Goal: Task Accomplishment & Management: Manage account settings

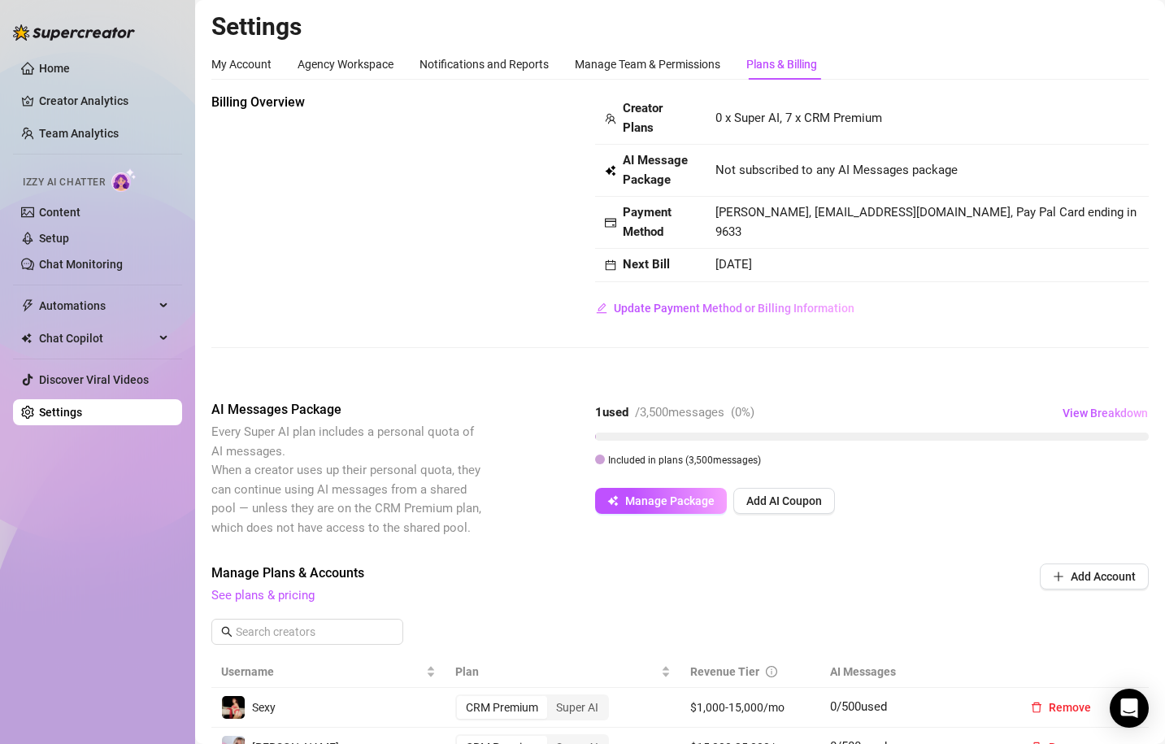
click at [719, 119] on span "0 x Super AI, 7 x CRM Premium" at bounding box center [798, 118] width 167 height 15
click at [715, 309] on span "Update Payment Method or Billing Information" at bounding box center [734, 308] width 241 height 13
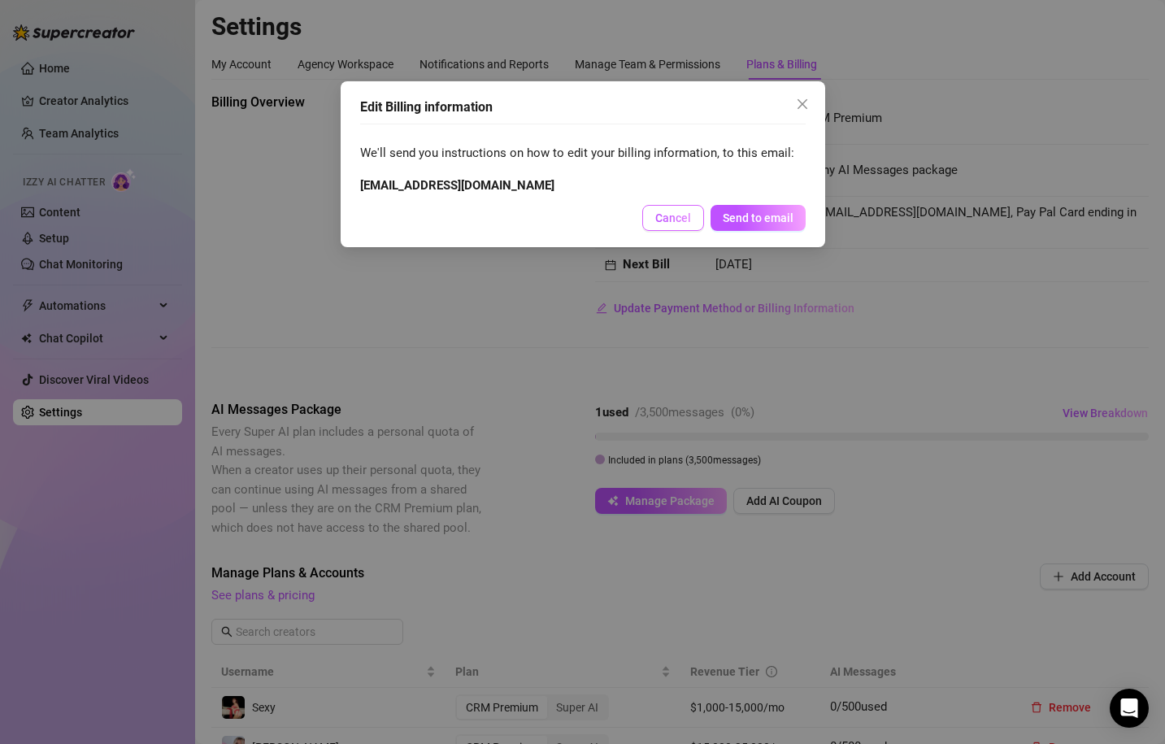
click at [670, 215] on span "Cancel" at bounding box center [673, 217] width 36 height 13
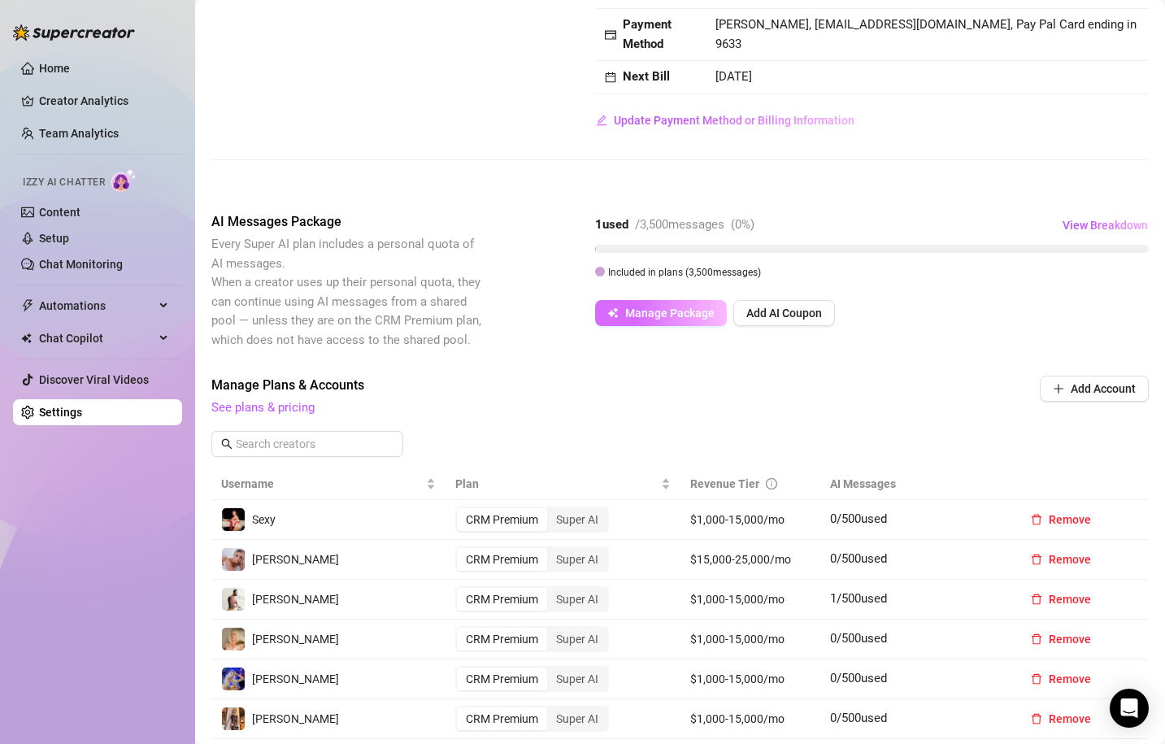
scroll to position [293, 0]
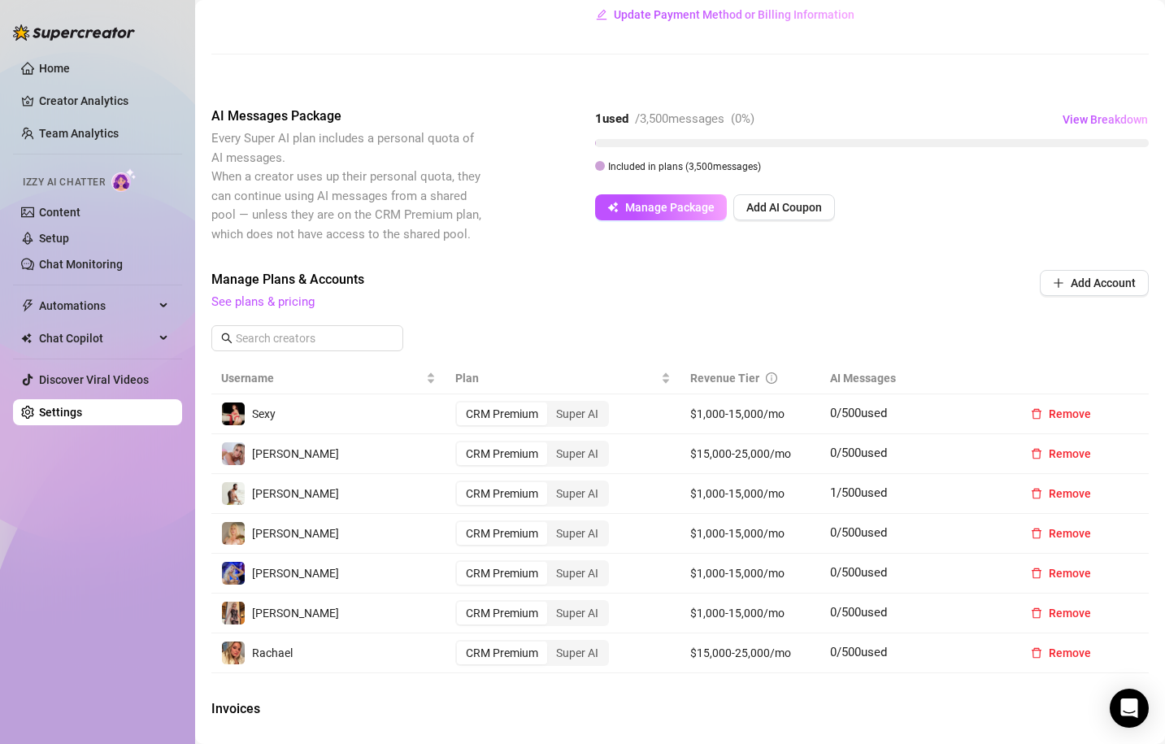
click at [514, 415] on div "CRM Premium" at bounding box center [502, 413] width 90 height 23
click at [461, 405] on input "CRM Premium" at bounding box center [461, 405] width 0 height 0
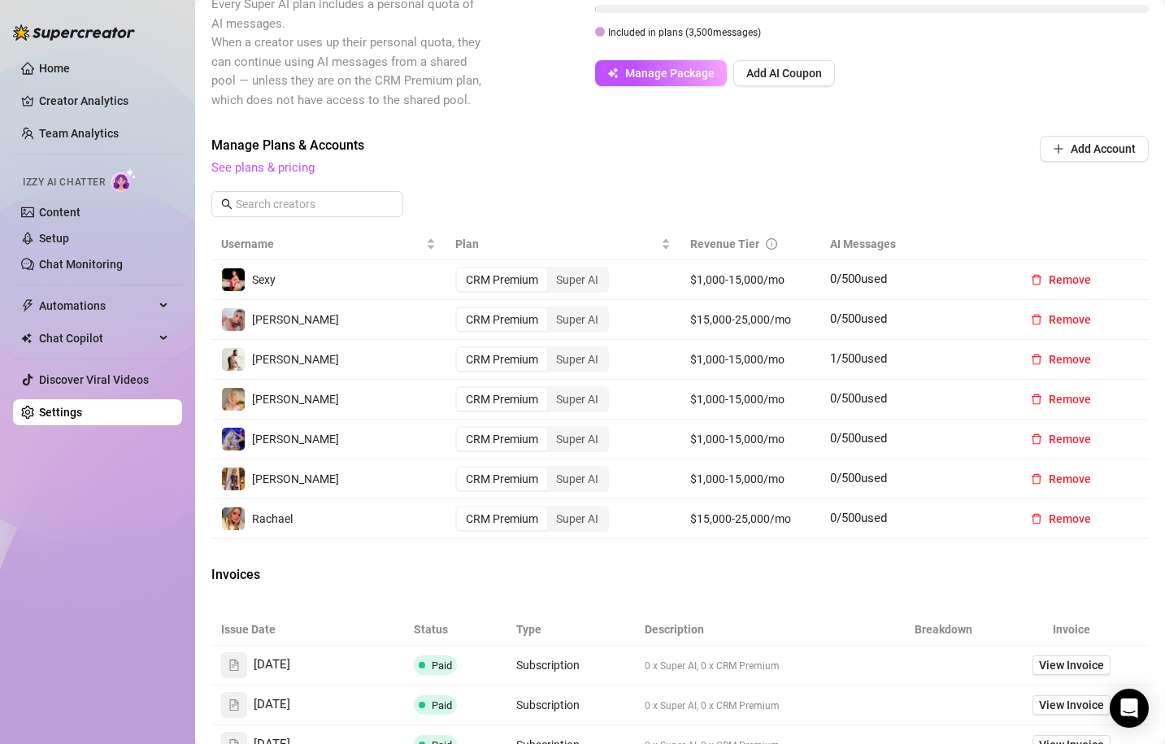
scroll to position [350, 0]
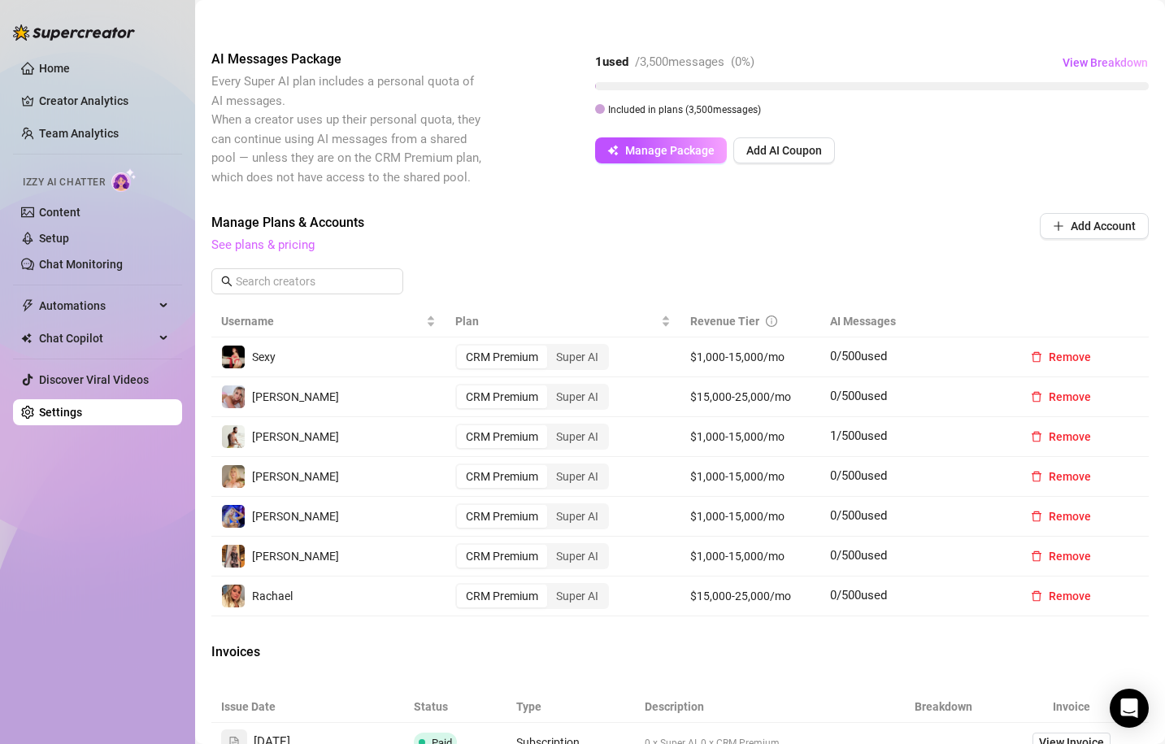
click at [289, 250] on link "See plans & pricing" at bounding box center [262, 244] width 103 height 15
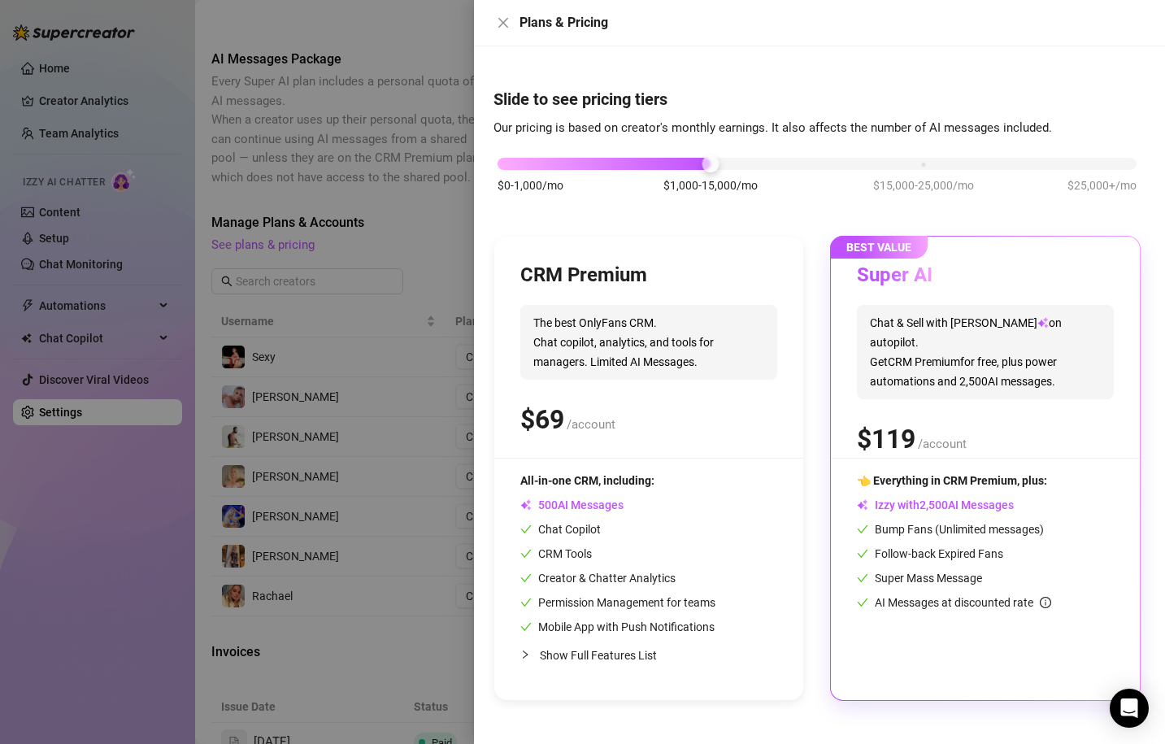
click at [504, 163] on div "$0-1,000/mo $1,000-15,000/mo $15,000-25,000/mo $25,000+/mo" at bounding box center [817, 159] width 639 height 10
click at [713, 163] on div "$0-1,000/mo $1,000-15,000/mo $15,000-25,000/mo $25,000+/mo" at bounding box center [817, 159] width 639 height 10
click at [963, 506] on span "Izzy with AI Messages" at bounding box center [935, 504] width 157 height 13
click at [923, 164] on div "$0-1,000/mo $1,000-15,000/mo $15,000-25,000/mo $25,000+/mo" at bounding box center [817, 159] width 639 height 10
click at [1092, 164] on div "$0-1,000/mo $1,000-15,000/mo $15,000-25,000/mo $25,000+/mo" at bounding box center [817, 159] width 639 height 10
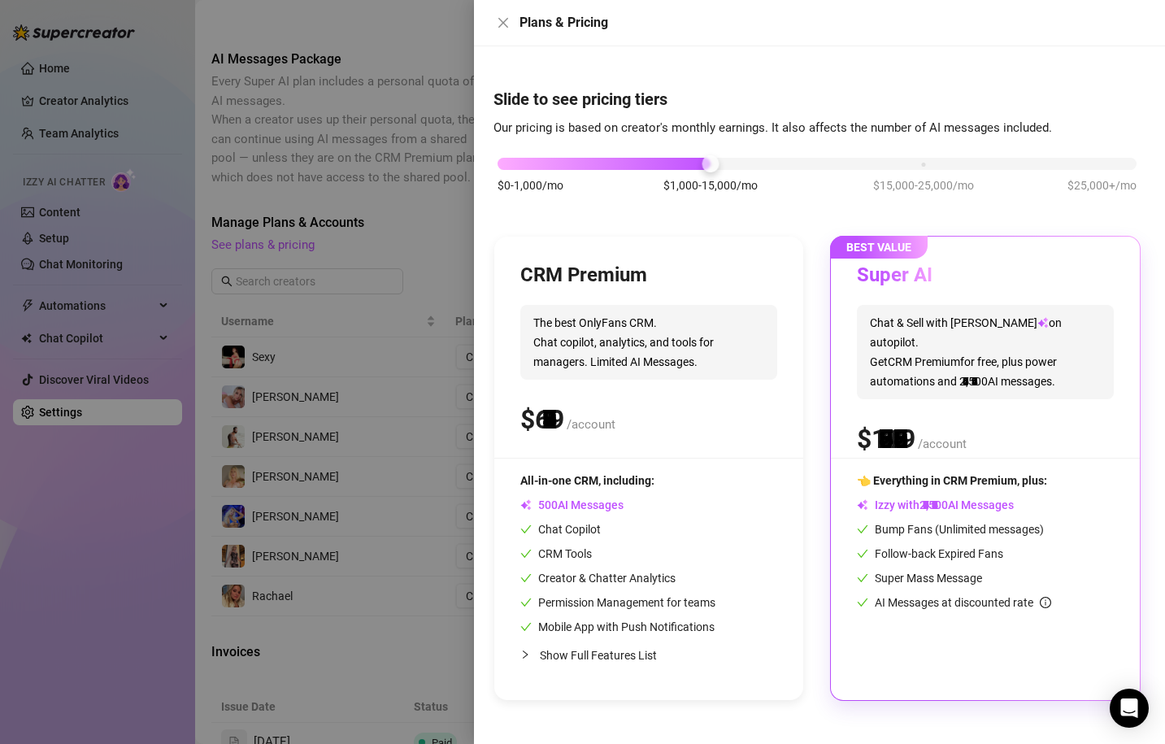
click at [713, 160] on div "$0-1,000/mo $1,000-15,000/mo $15,000-25,000/mo $25,000+/mo" at bounding box center [817, 159] width 639 height 10
click at [502, 163] on div "$0-1,000/mo $1,000-15,000/mo $15,000-25,000/mo $25,000+/mo" at bounding box center [817, 159] width 639 height 10
click at [375, 252] on div at bounding box center [582, 372] width 1165 height 744
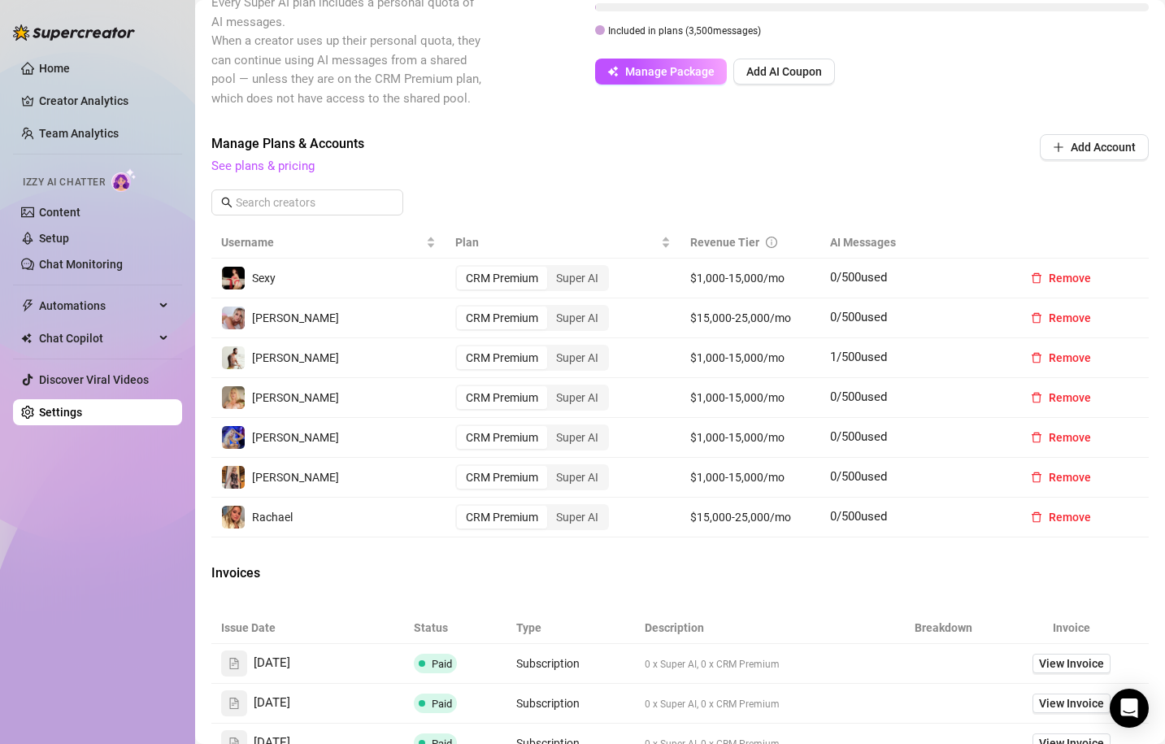
scroll to position [0, 0]
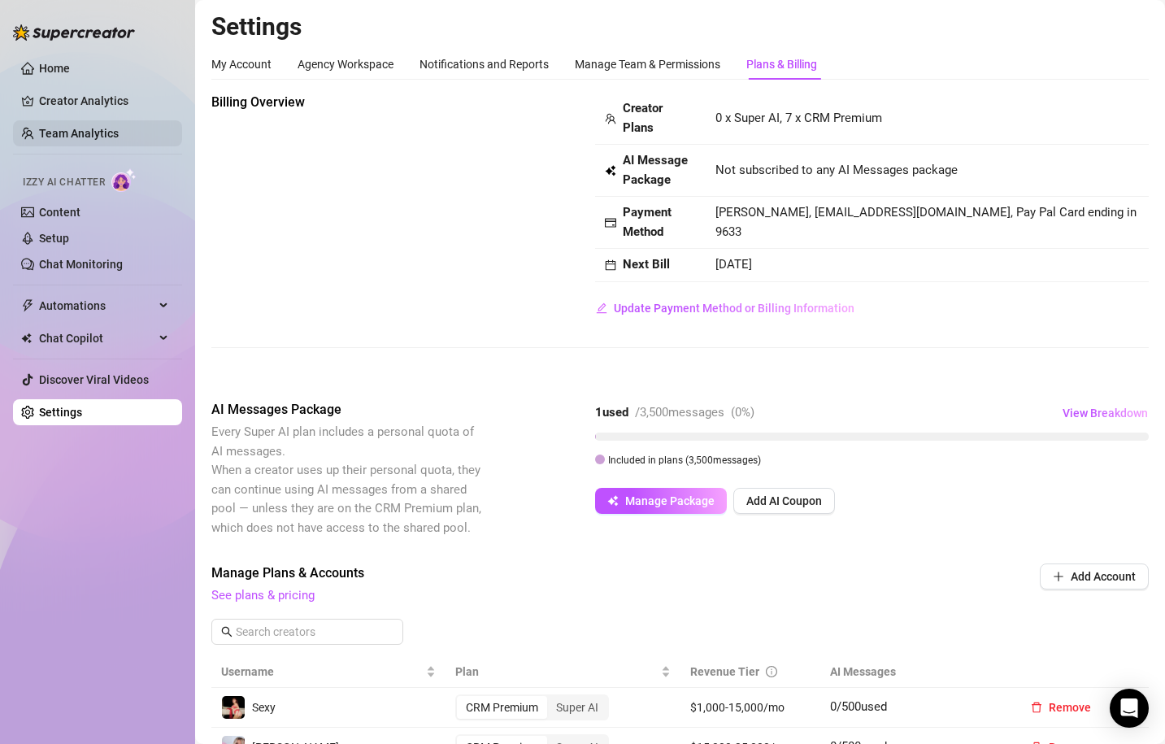
click at [72, 128] on link "Team Analytics" at bounding box center [79, 133] width 80 height 13
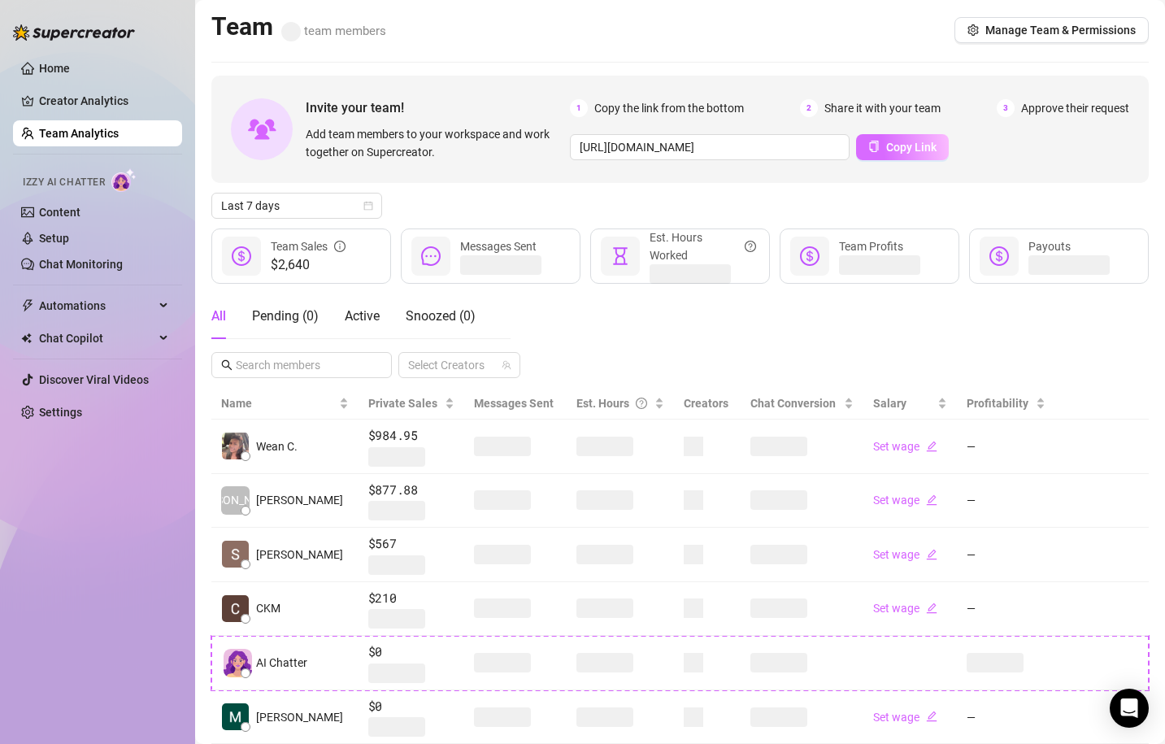
click at [882, 142] on button "Copy Link" at bounding box center [902, 147] width 93 height 26
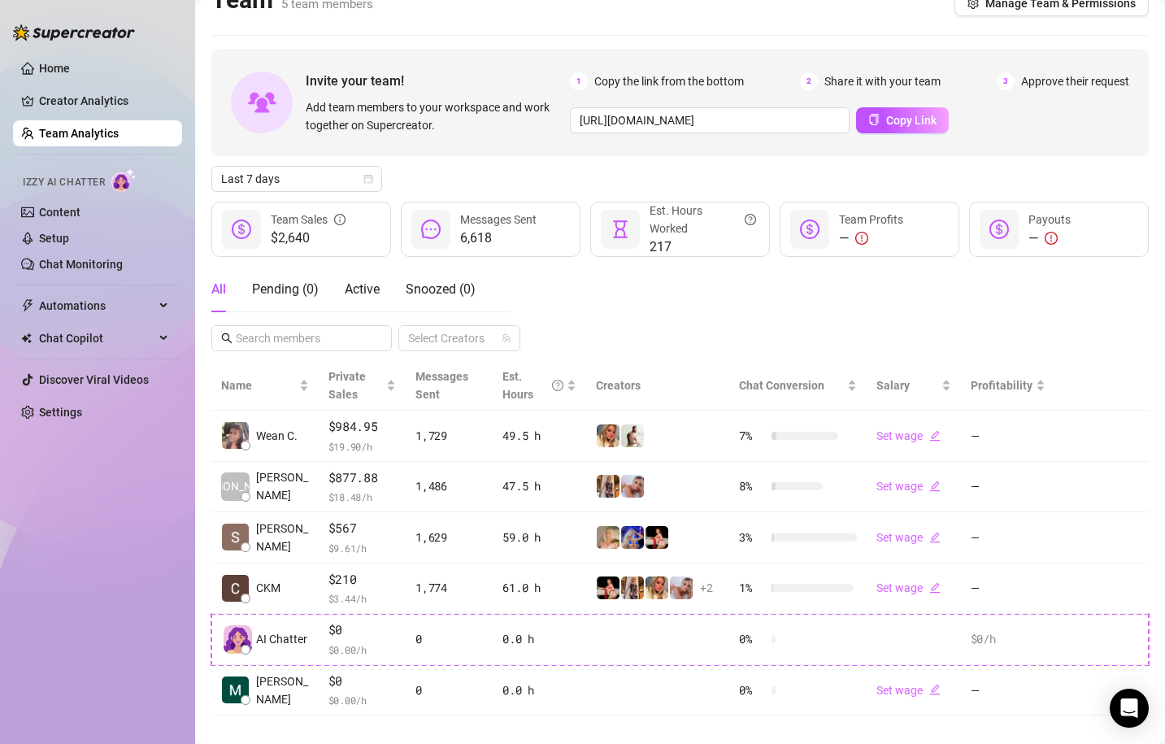
scroll to position [11, 0]
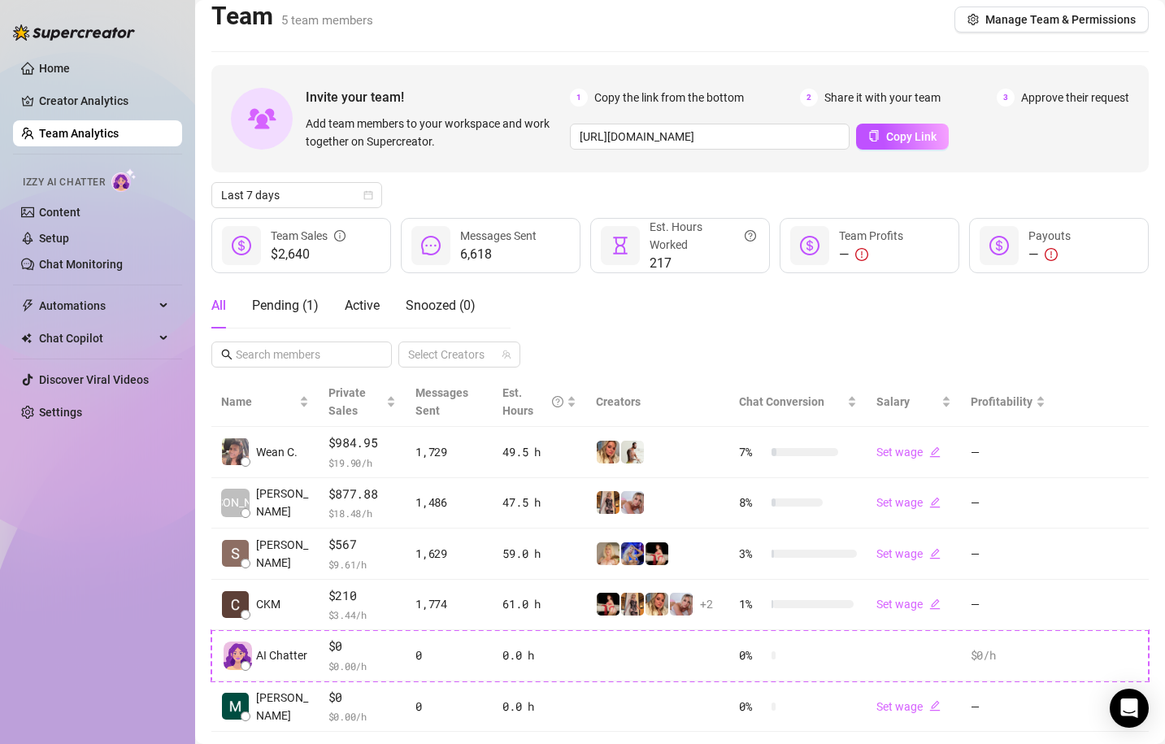
click at [363, 272] on div "$2,640 Team Sales" at bounding box center [301, 245] width 180 height 55
click at [290, 306] on div "Pending ( 1 )" at bounding box center [285, 306] width 67 height 20
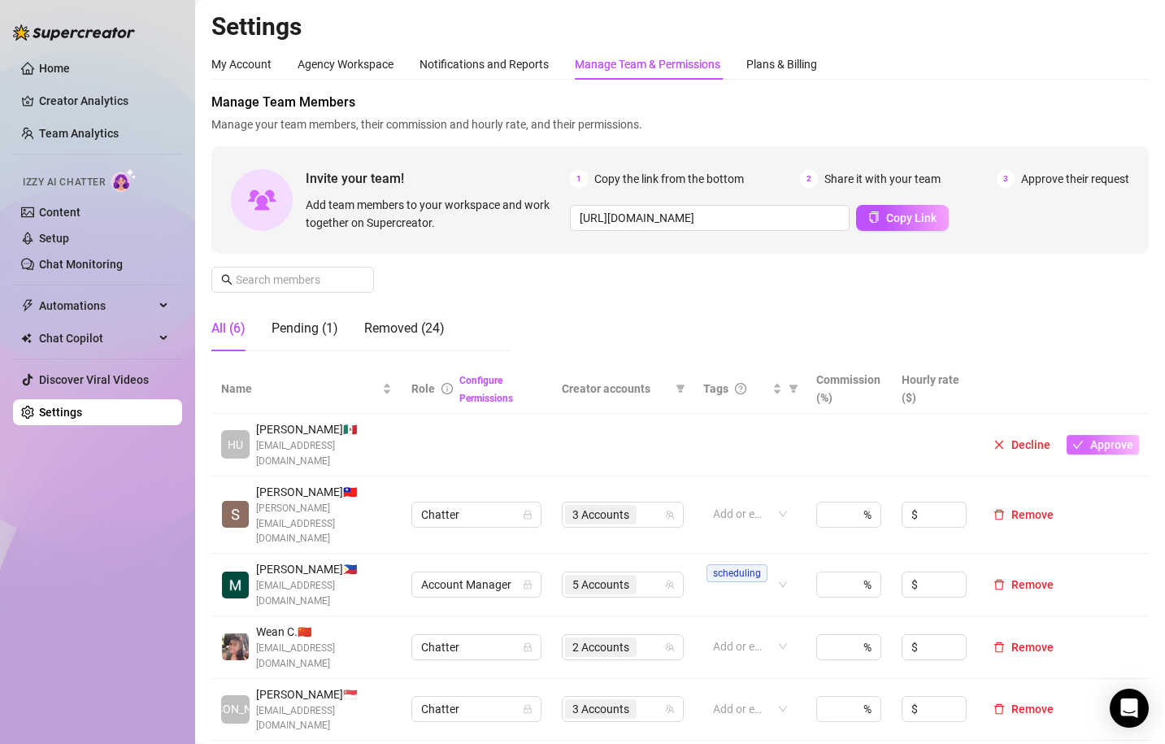
click at [1094, 441] on span "Approve" at bounding box center [1111, 444] width 43 height 13
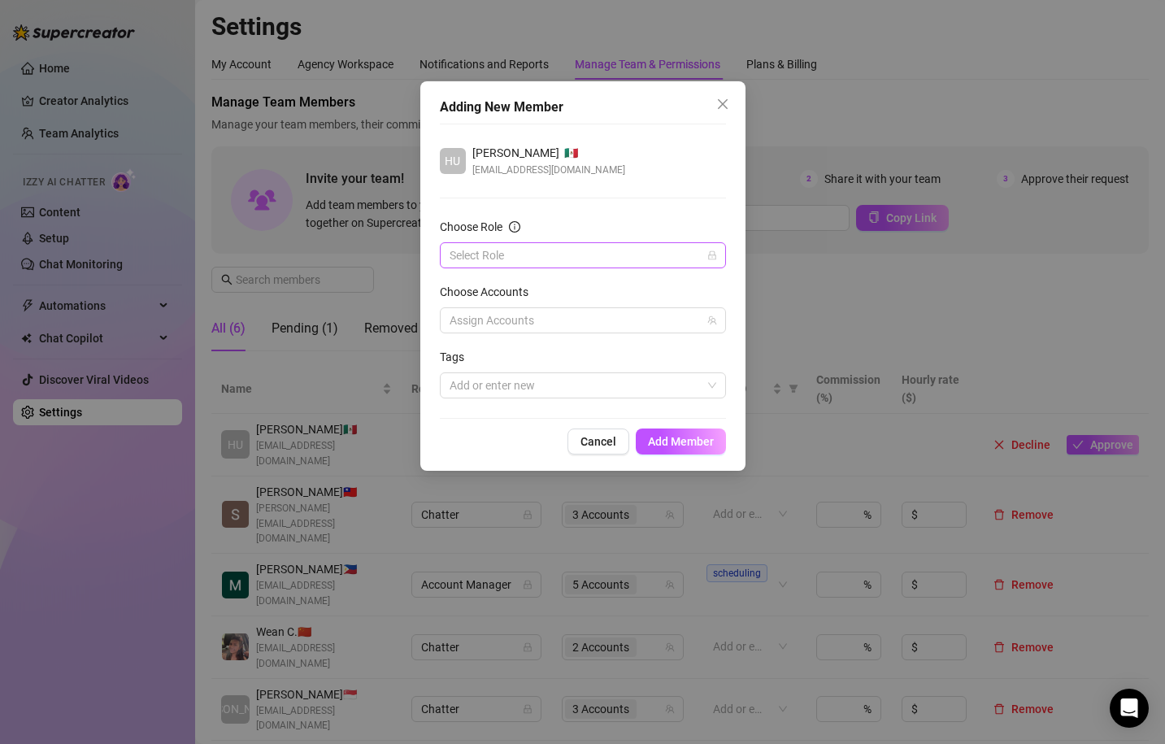
click at [633, 246] on input "Choose Role" at bounding box center [576, 255] width 252 height 24
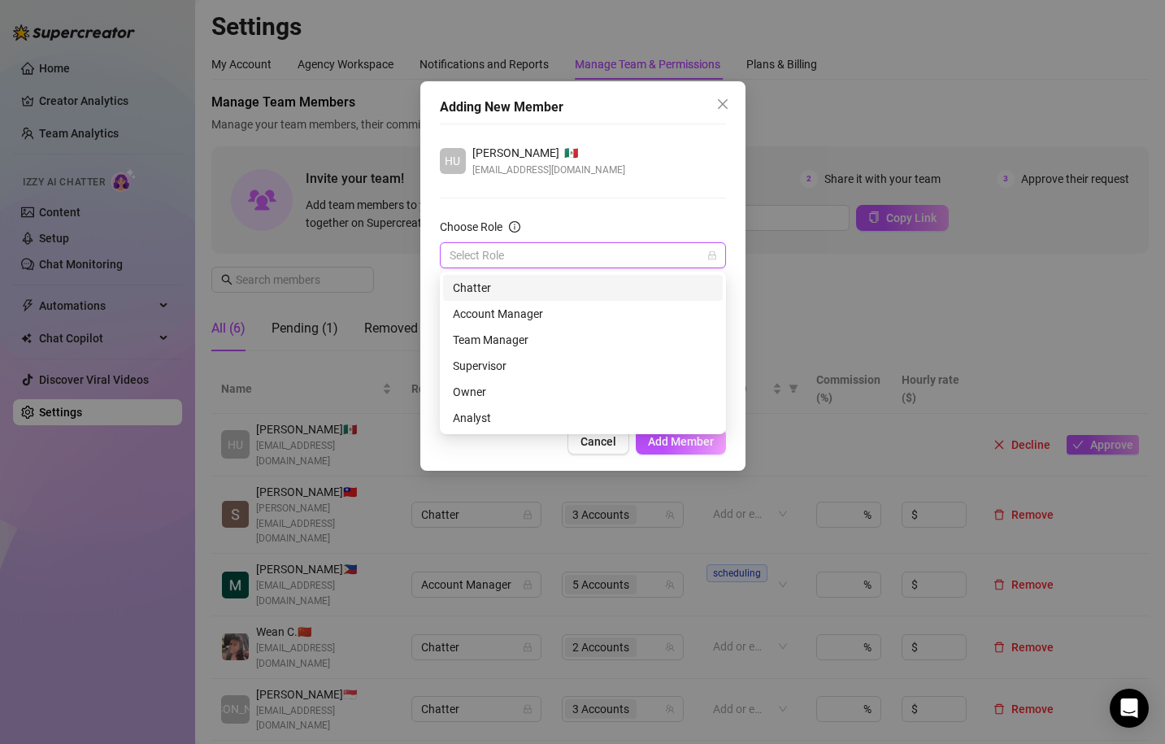
click at [597, 284] on div "Chatter" at bounding box center [583, 288] width 260 height 18
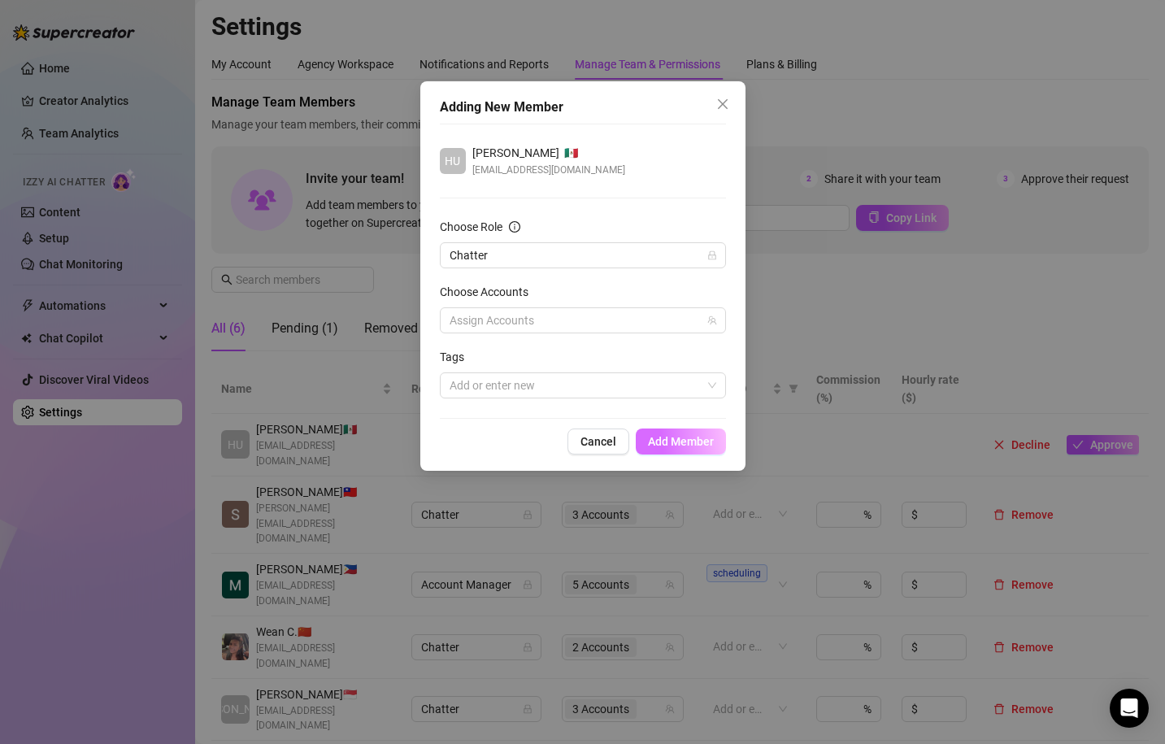
click at [698, 454] on button "Add Member" at bounding box center [681, 441] width 90 height 26
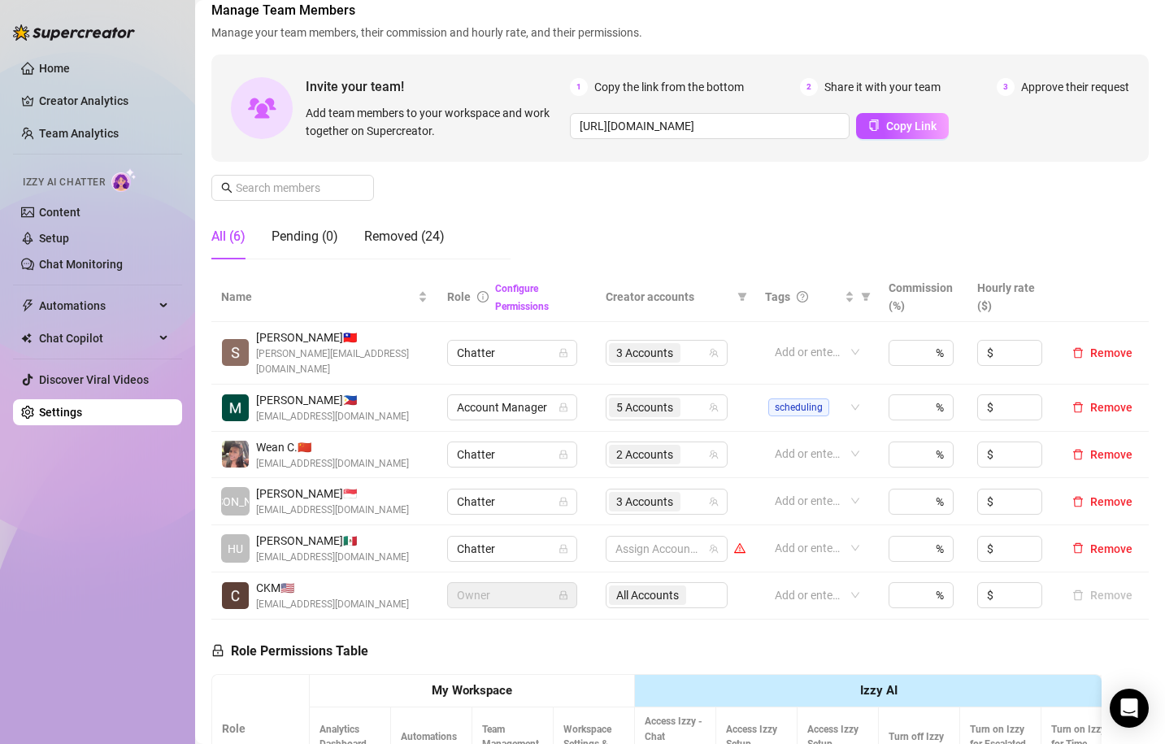
scroll to position [89, 0]
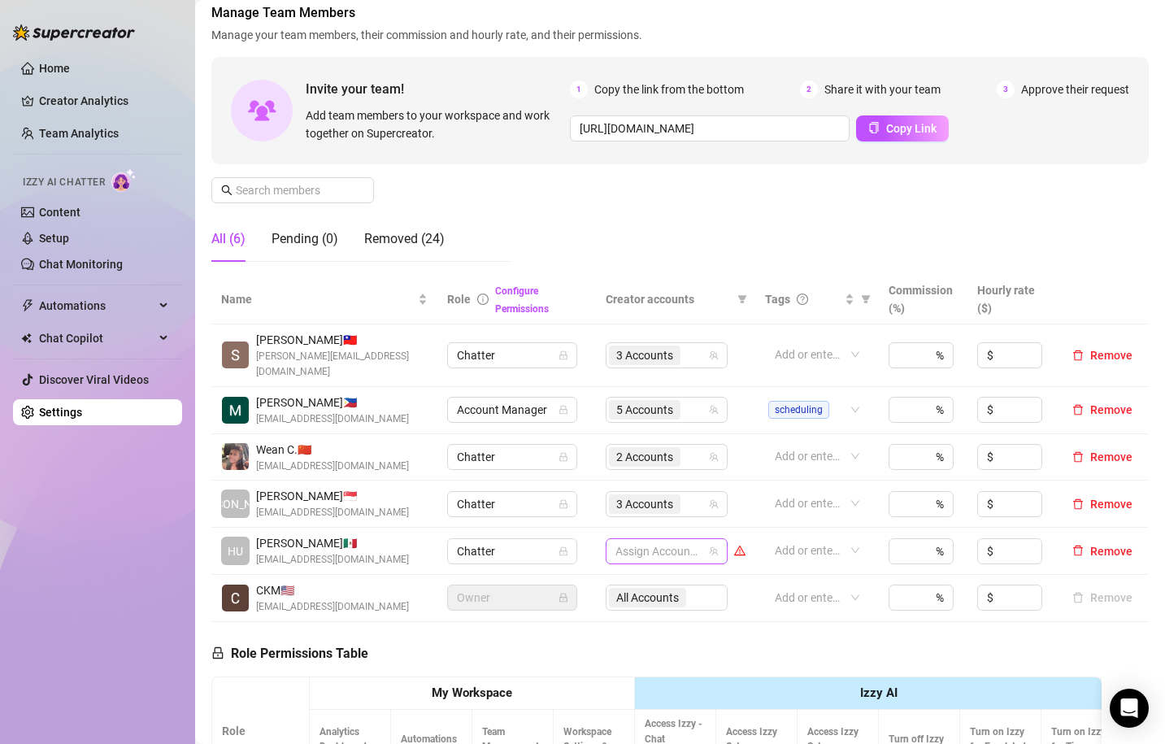
click at [695, 540] on div at bounding box center [658, 551] width 98 height 23
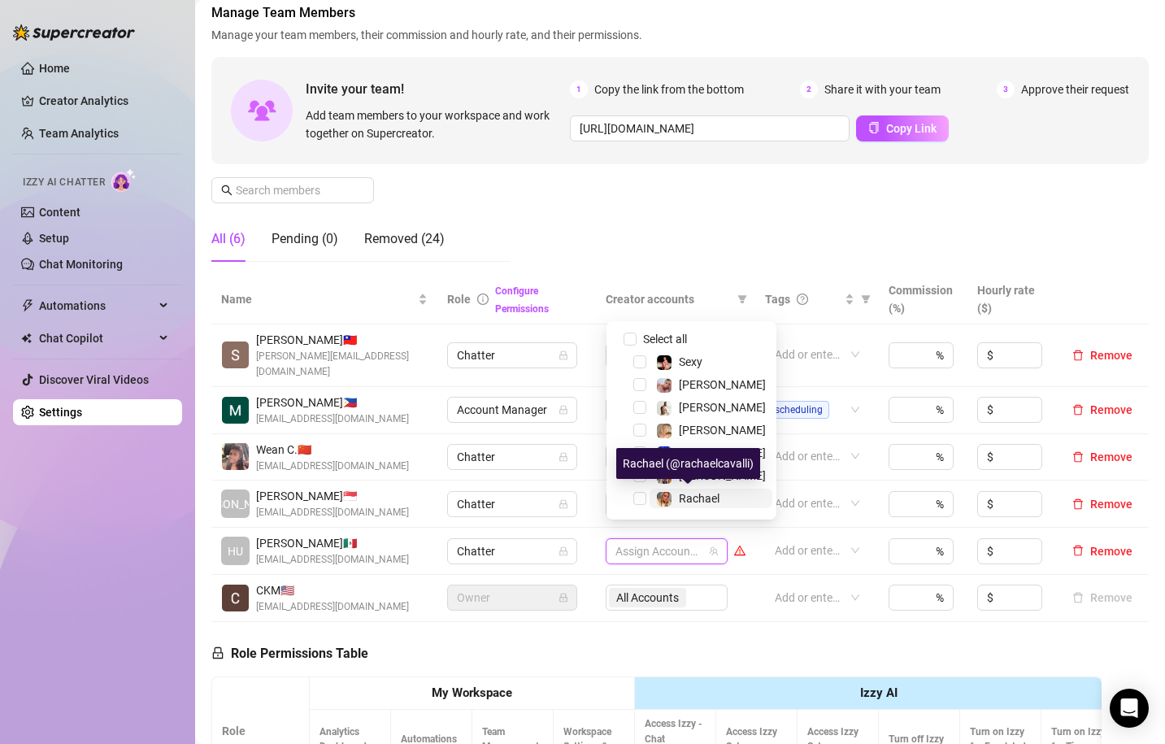
click at [686, 499] on span "Rachael" at bounding box center [699, 498] width 41 height 13
click at [728, 232] on div "Manage Team Members Manage your team members, their commission and hourly rate,…" at bounding box center [679, 139] width 937 height 272
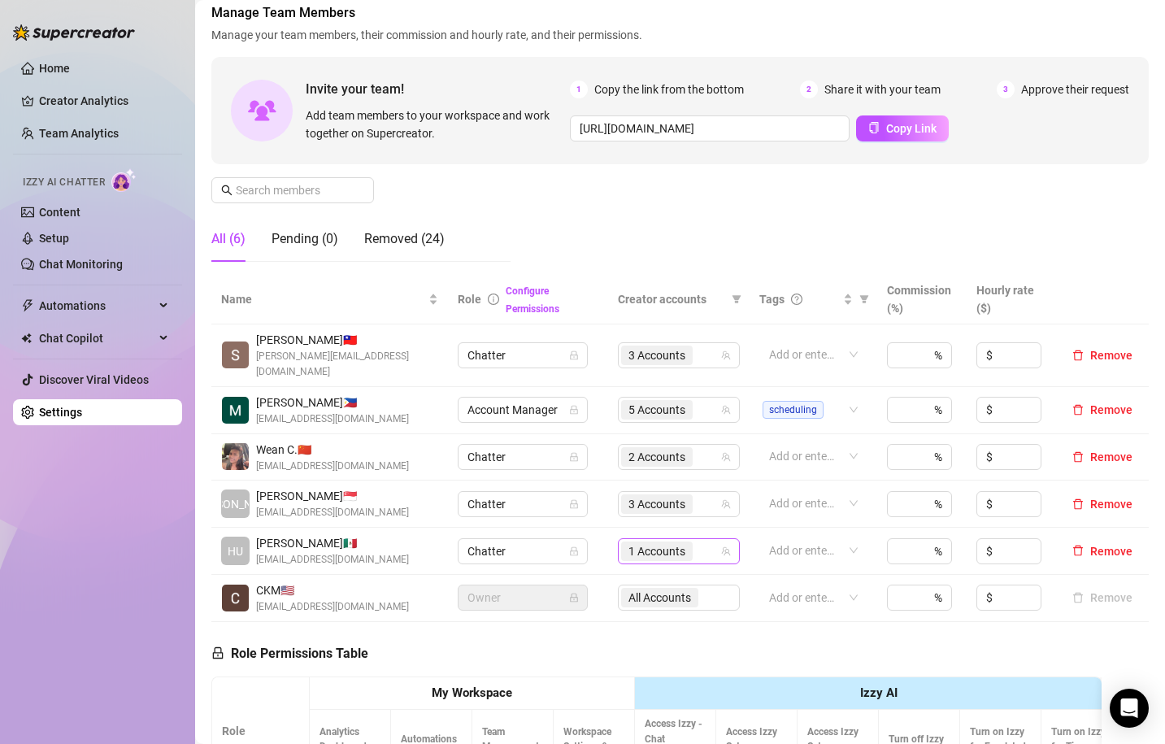
click at [707, 540] on div "1 Accounts" at bounding box center [670, 551] width 98 height 23
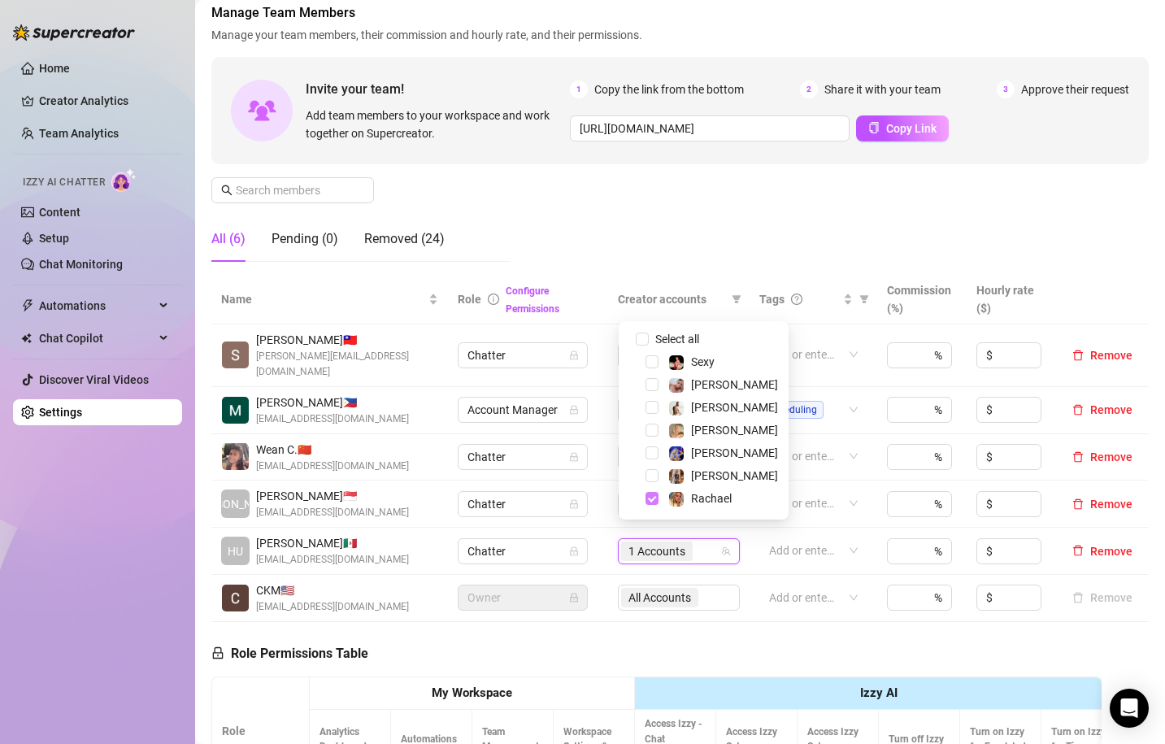
click at [646, 494] on span "Select tree node" at bounding box center [651, 498] width 13 height 13
click at [680, 214] on div "Manage Team Members Manage your team members, their commission and hourly rate,…" at bounding box center [679, 139] width 937 height 272
